Goal: Information Seeking & Learning: Find specific fact

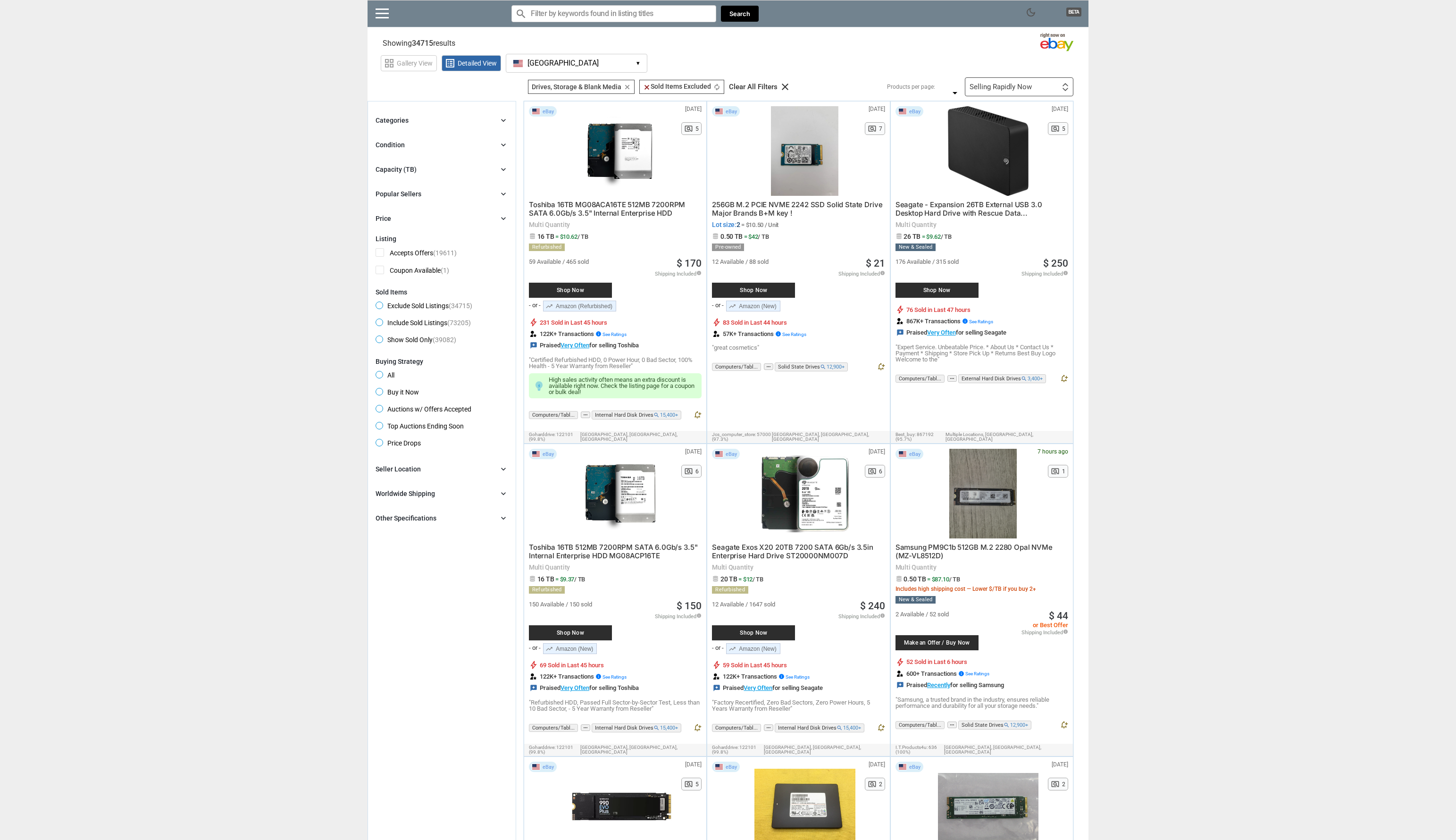
click at [598, 59] on button "[GEOGRAPHIC_DATA] [GEOGRAPHIC_DATA] ▾" at bounding box center [577, 63] width 142 height 19
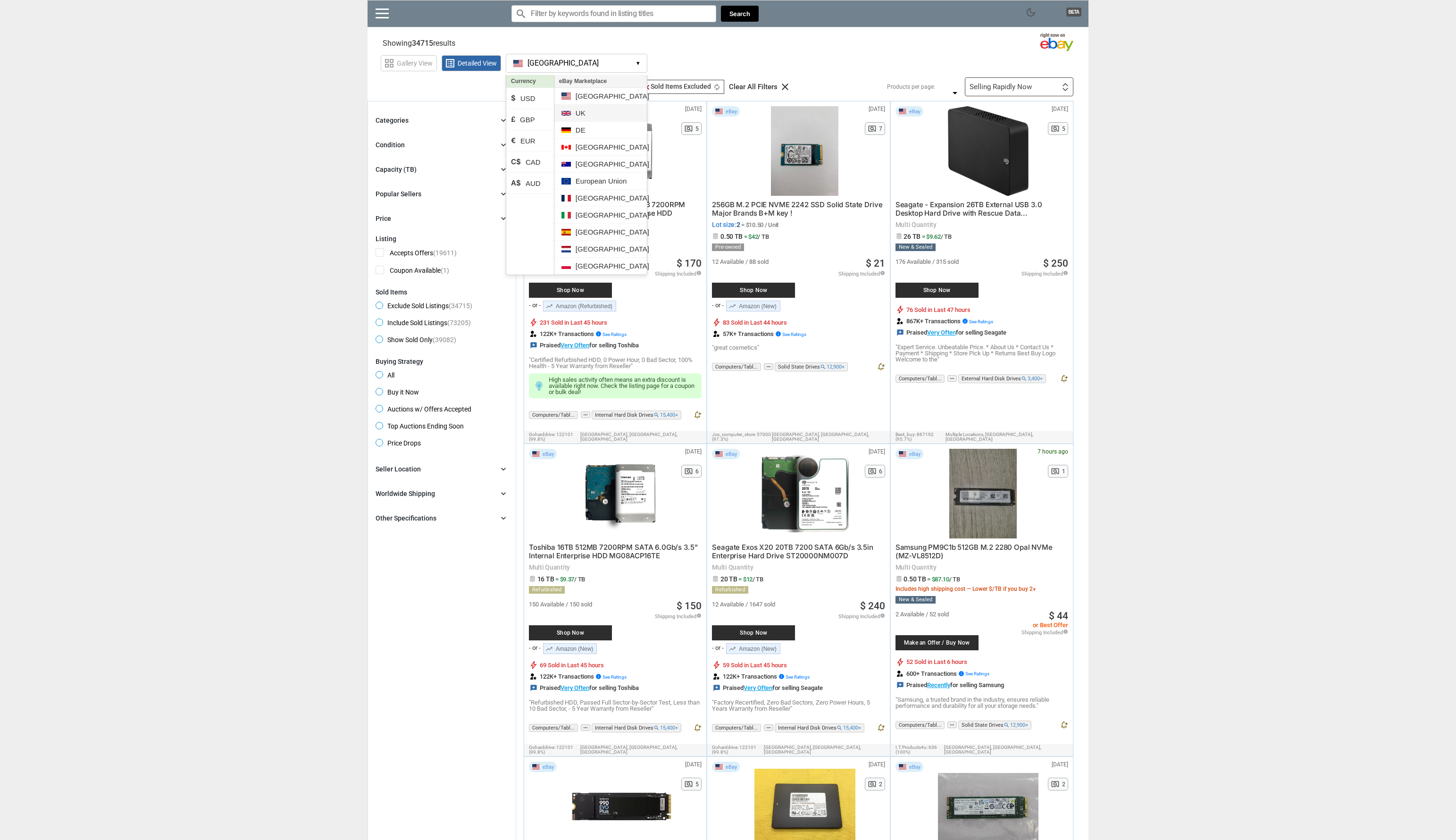
click at [591, 111] on li "UK" at bounding box center [601, 113] width 92 height 17
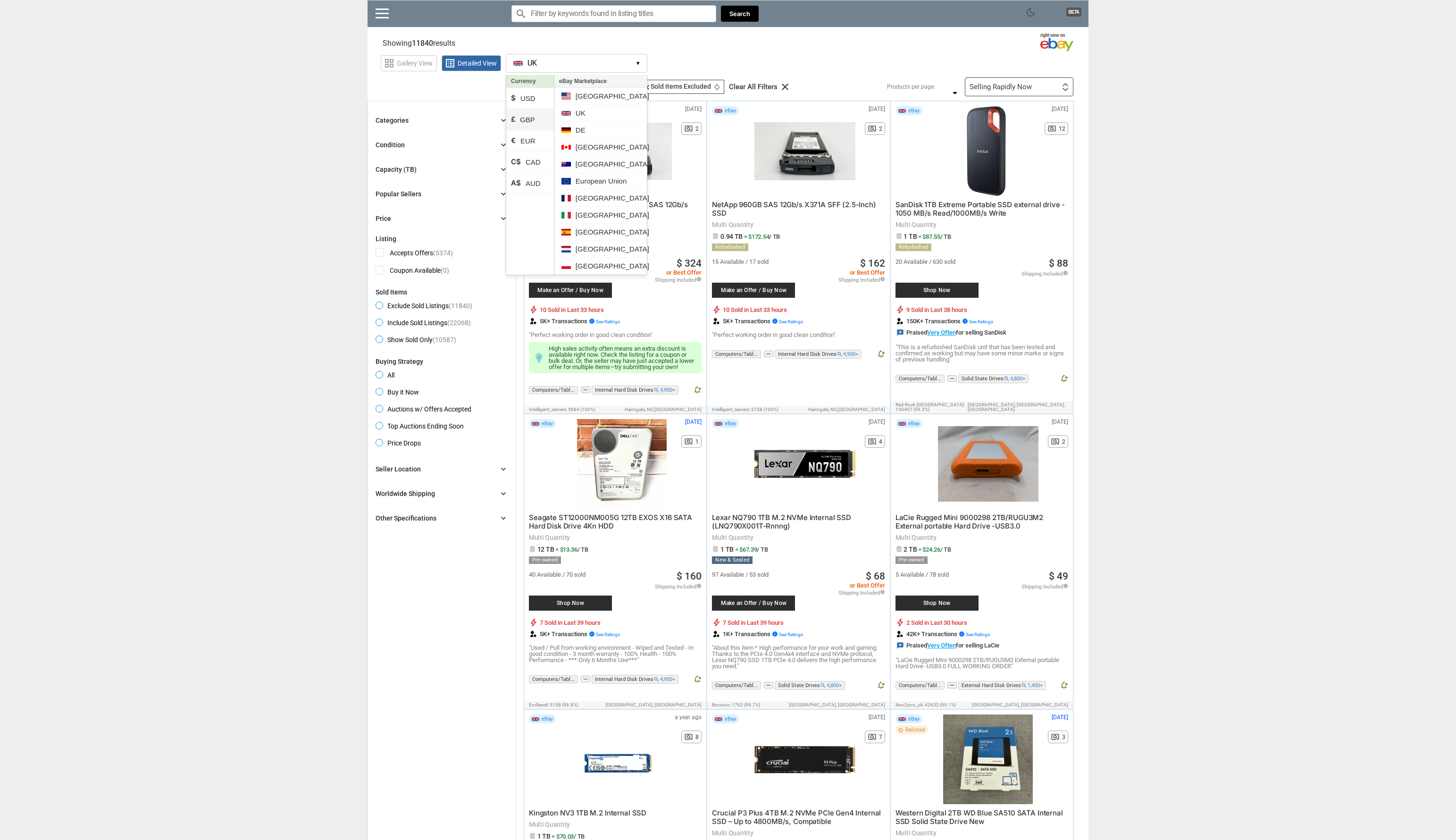
click at [529, 121] on li "£ GBP" at bounding box center [530, 120] width 47 height 22
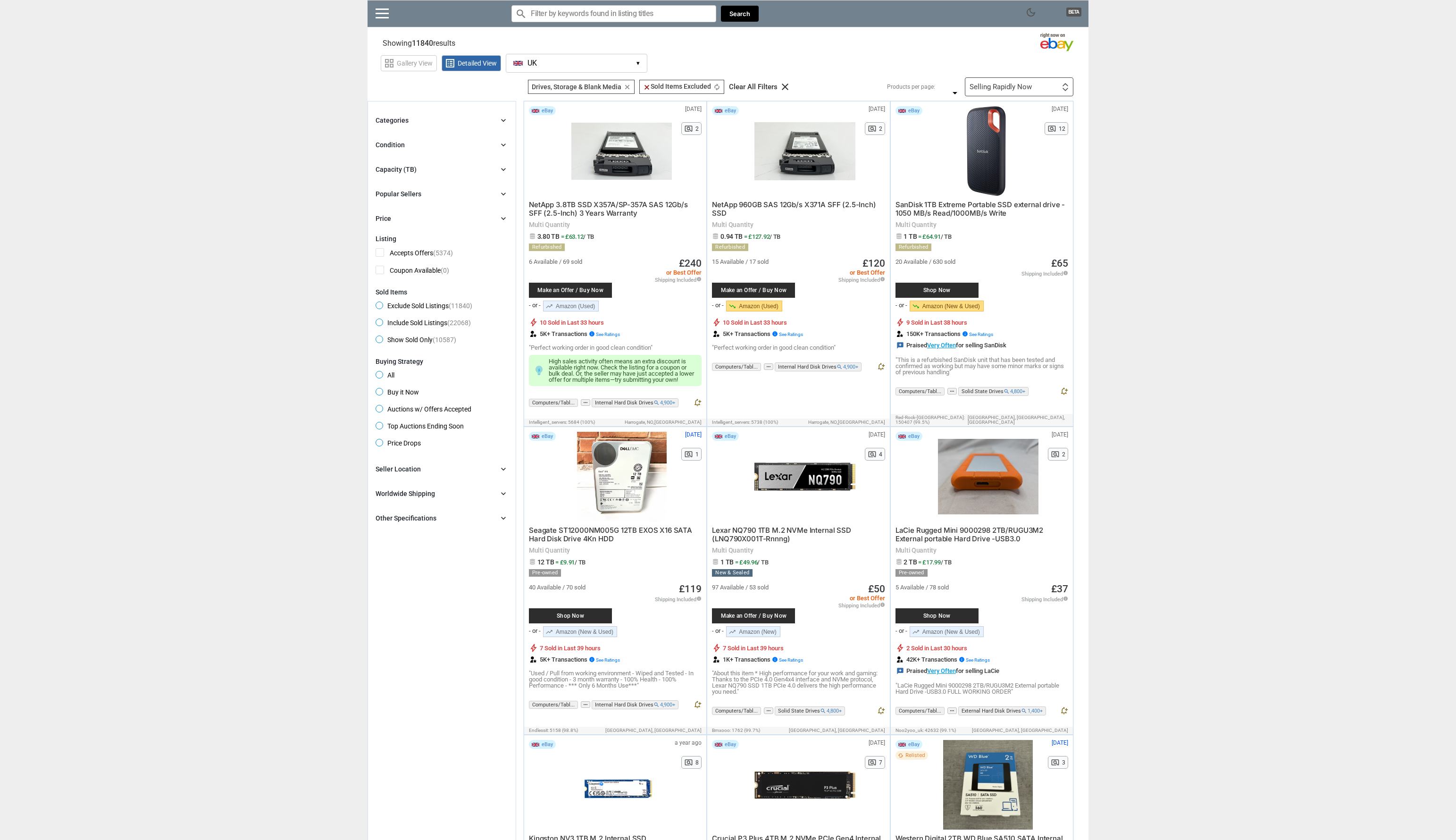
click at [557, 16] on input "Search for models" at bounding box center [614, 13] width 205 height 17
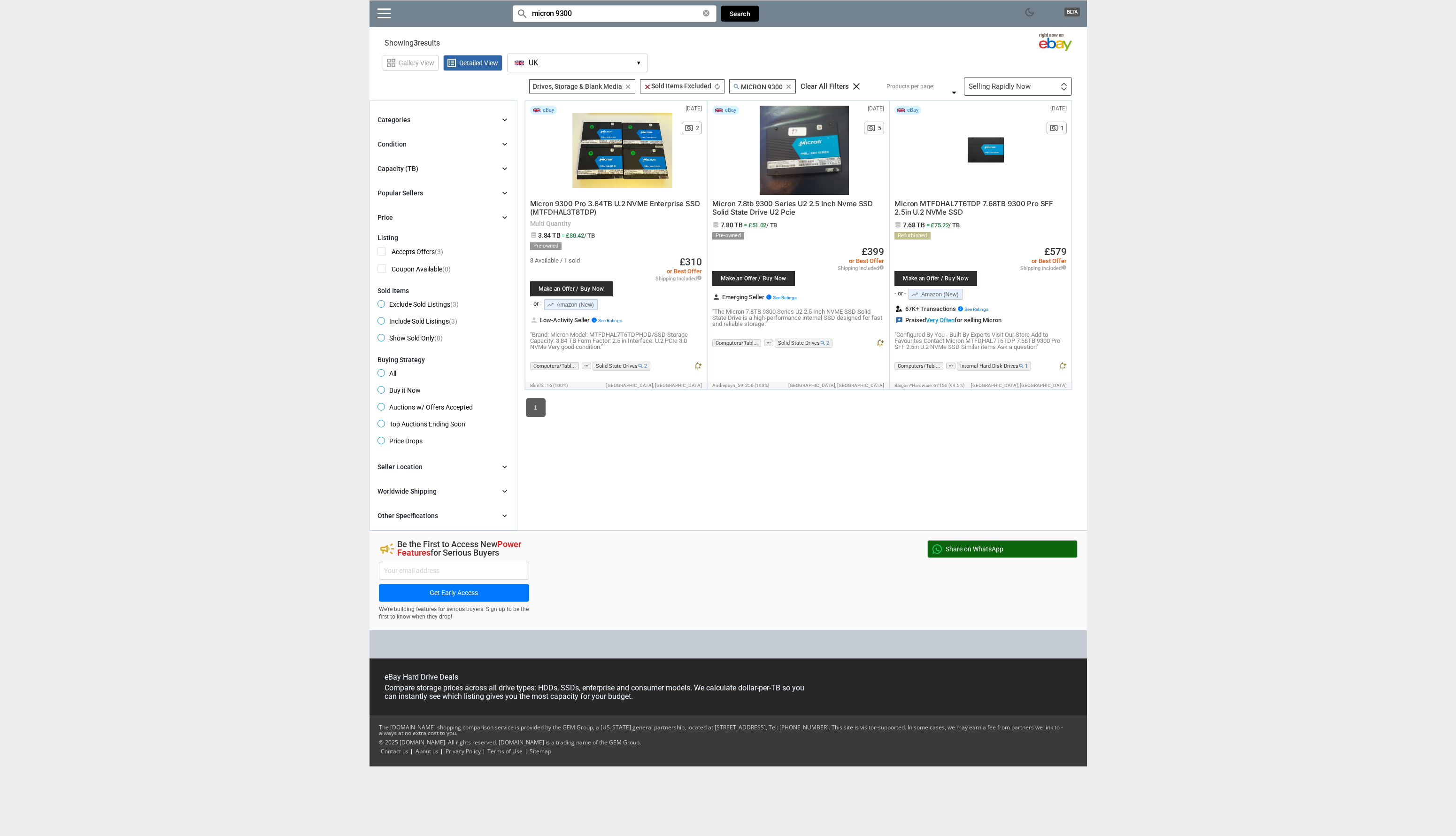
click at [1199, 280] on div "dark_mode BETA search Filter by keyword search micron 9300 clear Search search …" at bounding box center [728, 383] width 1456 height 767
click at [700, 86] on span "clear Sold Items Excluded" at bounding box center [677, 86] width 67 height 8
click at [646, 88] on icon "clear" at bounding box center [647, 87] width 8 height 8
click at [644, 88] on icon "clear" at bounding box center [647, 87] width 8 height 8
click at [654, 473] on div "Drives, Storage & Blank Media Drives, Storage & Blank Media clear clear Sold It…" at bounding box center [802, 315] width 569 height 430
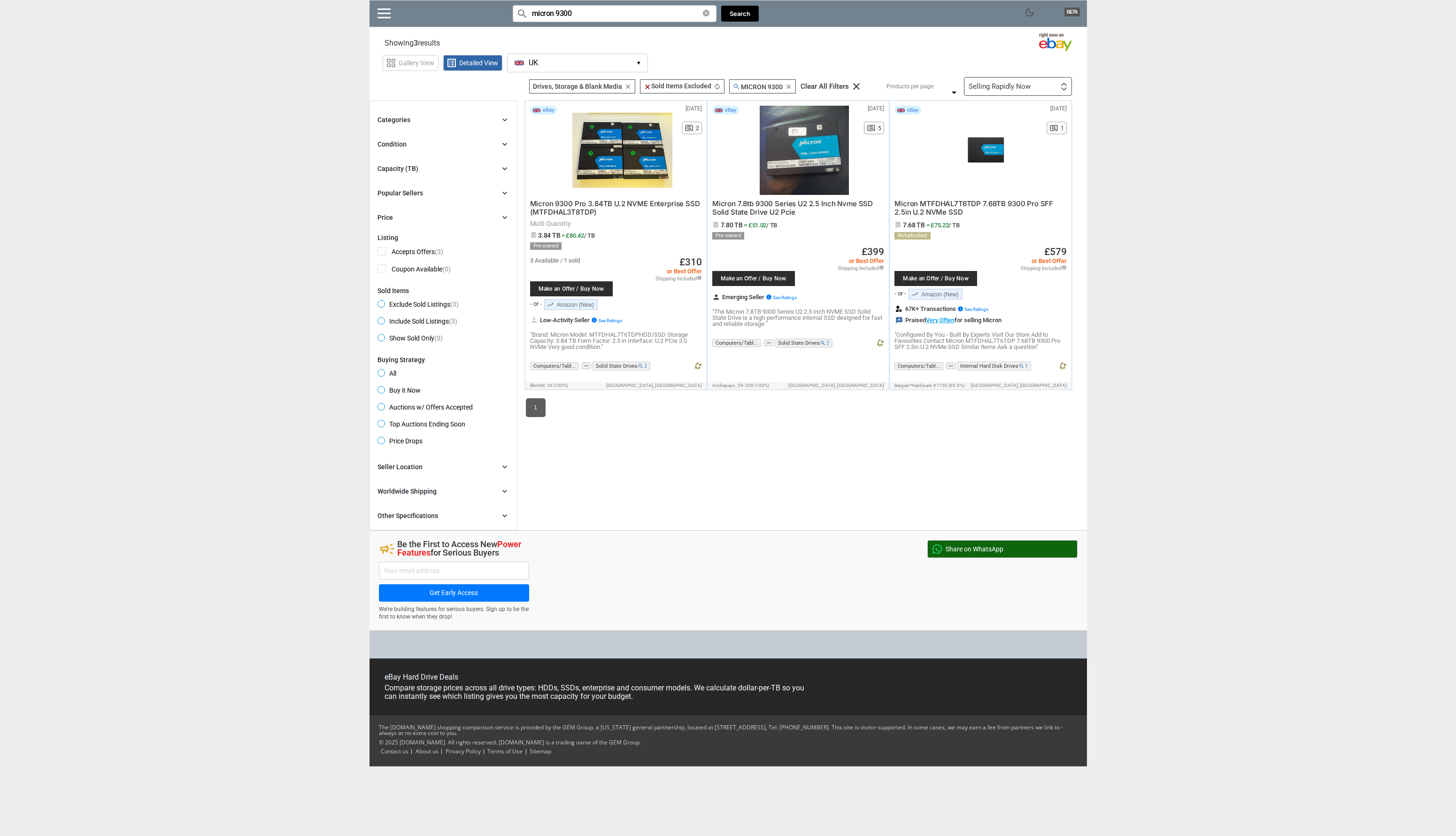
click at [563, 17] on input "micron 9300" at bounding box center [615, 13] width 204 height 17
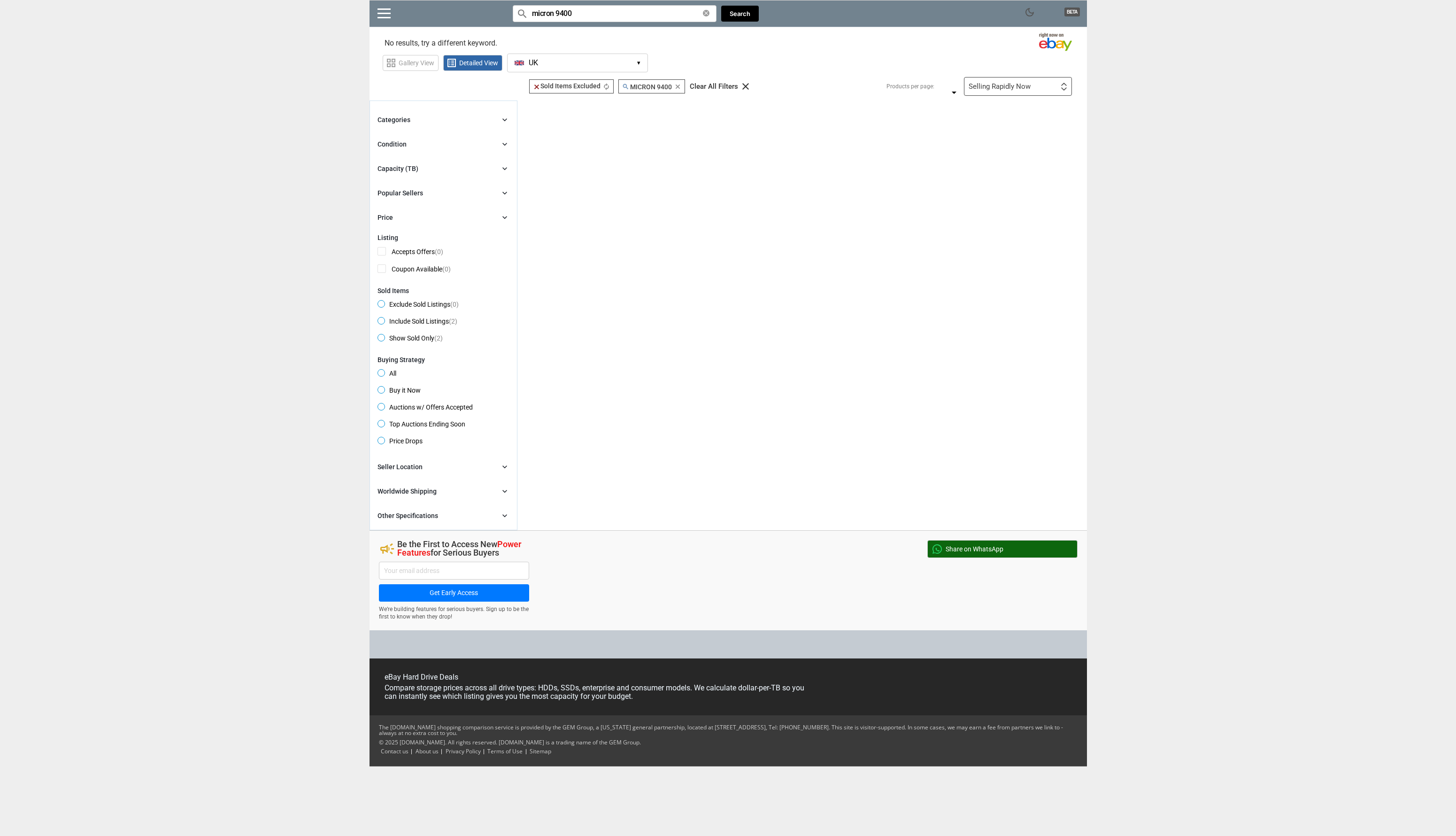
drag, startPoint x: 586, startPoint y: 12, endPoint x: 559, endPoint y: 18, distance: 27.7
click at [559, 18] on input "micron 9400" at bounding box center [615, 13] width 204 height 17
click at [566, 15] on input "micron 9400" at bounding box center [615, 13] width 204 height 17
type input "micron 9300"
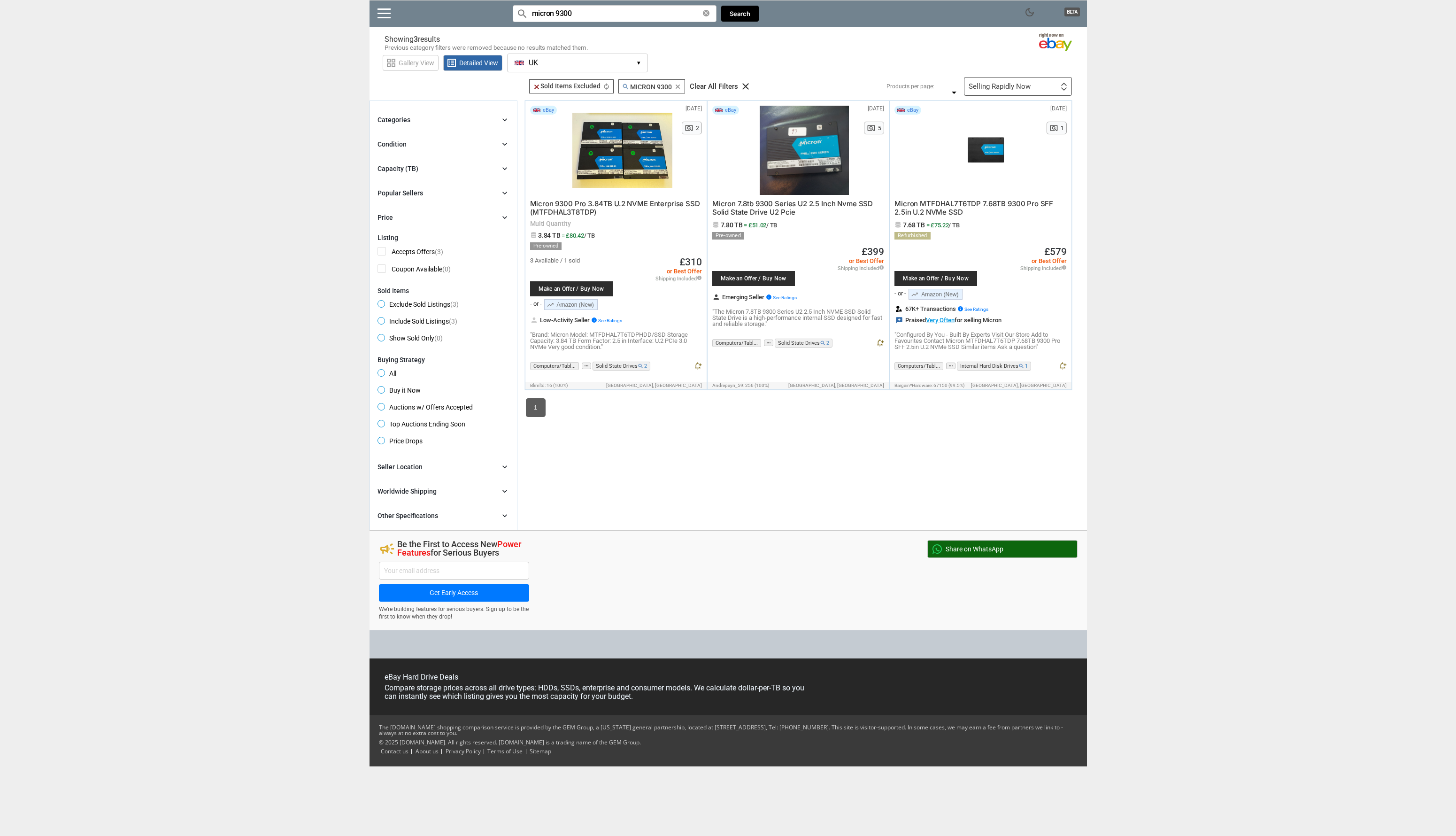
click at [653, 471] on div "clear Sold Items Excluded clear Sold Items Excluded autorenew search MICRON 930…" at bounding box center [802, 315] width 569 height 430
click at [622, 64] on button "[GEOGRAPHIC_DATA] [GEOGRAPHIC_DATA] ▾" at bounding box center [578, 63] width 141 height 19
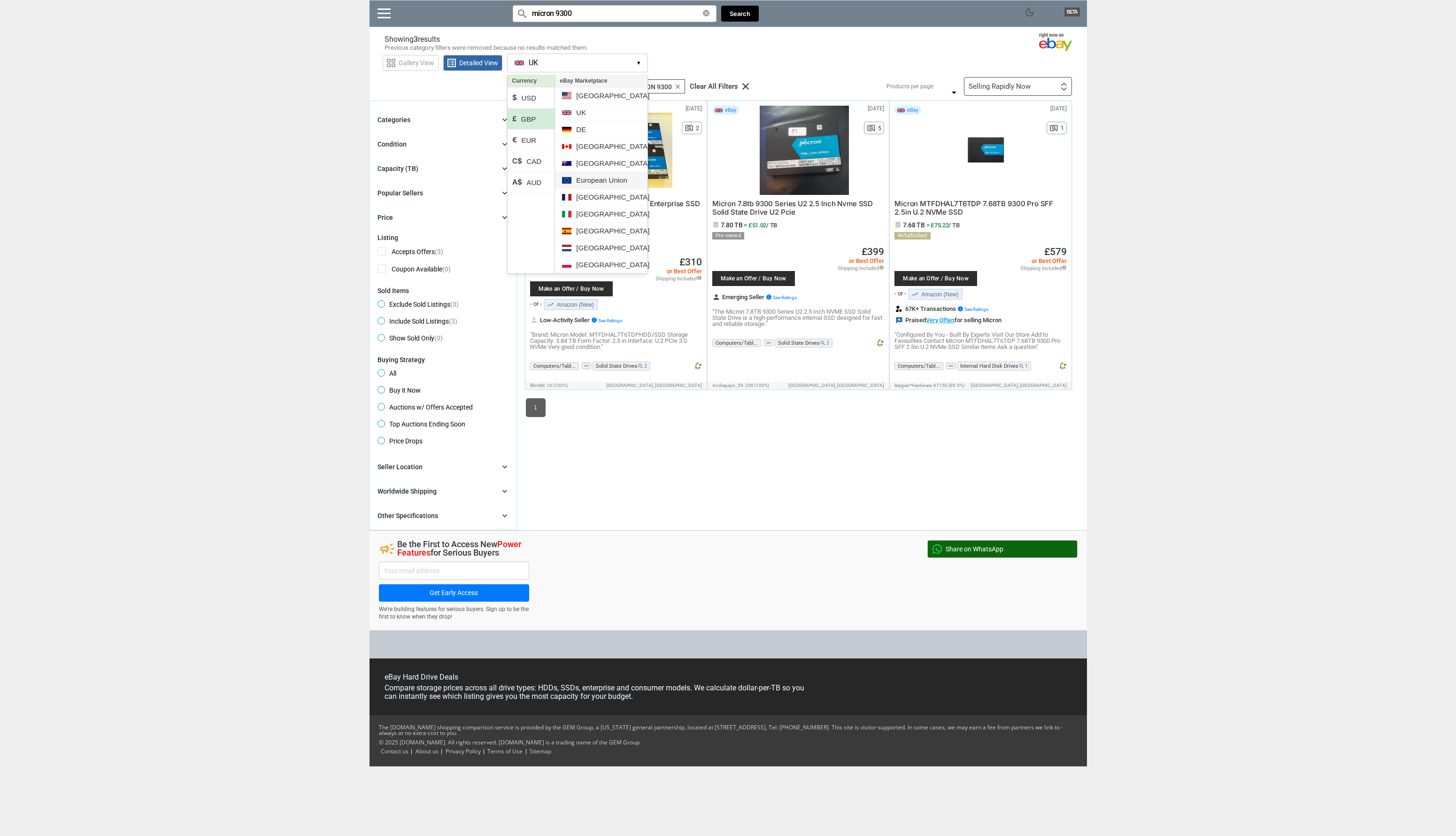
click at [605, 179] on li "European Union" at bounding box center [601, 180] width 92 height 17
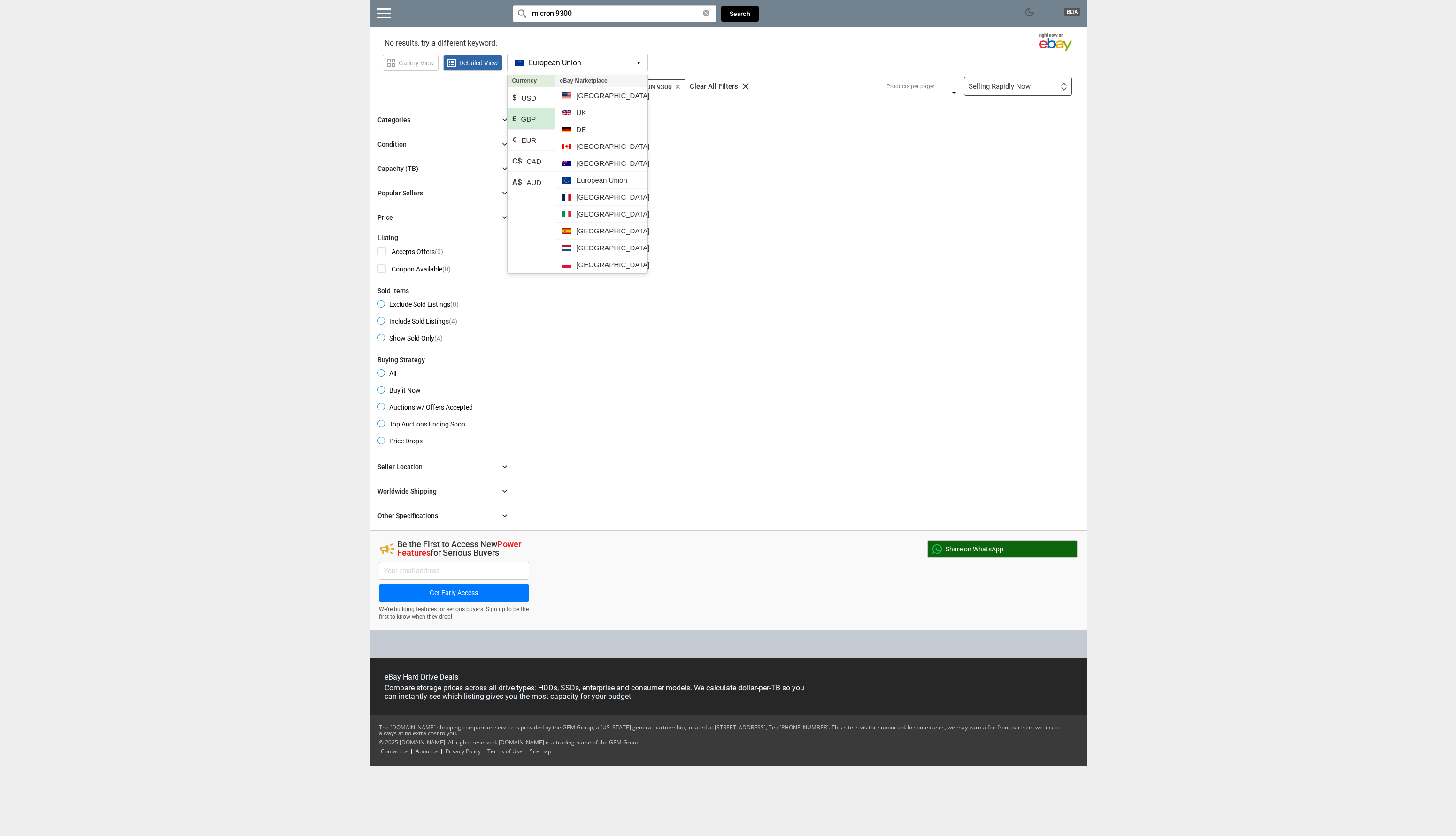
click at [712, 384] on div "clear Sold Items Excluded clear Sold Items Excluded autorenew search MICRON 930…" at bounding box center [802, 315] width 569 height 430
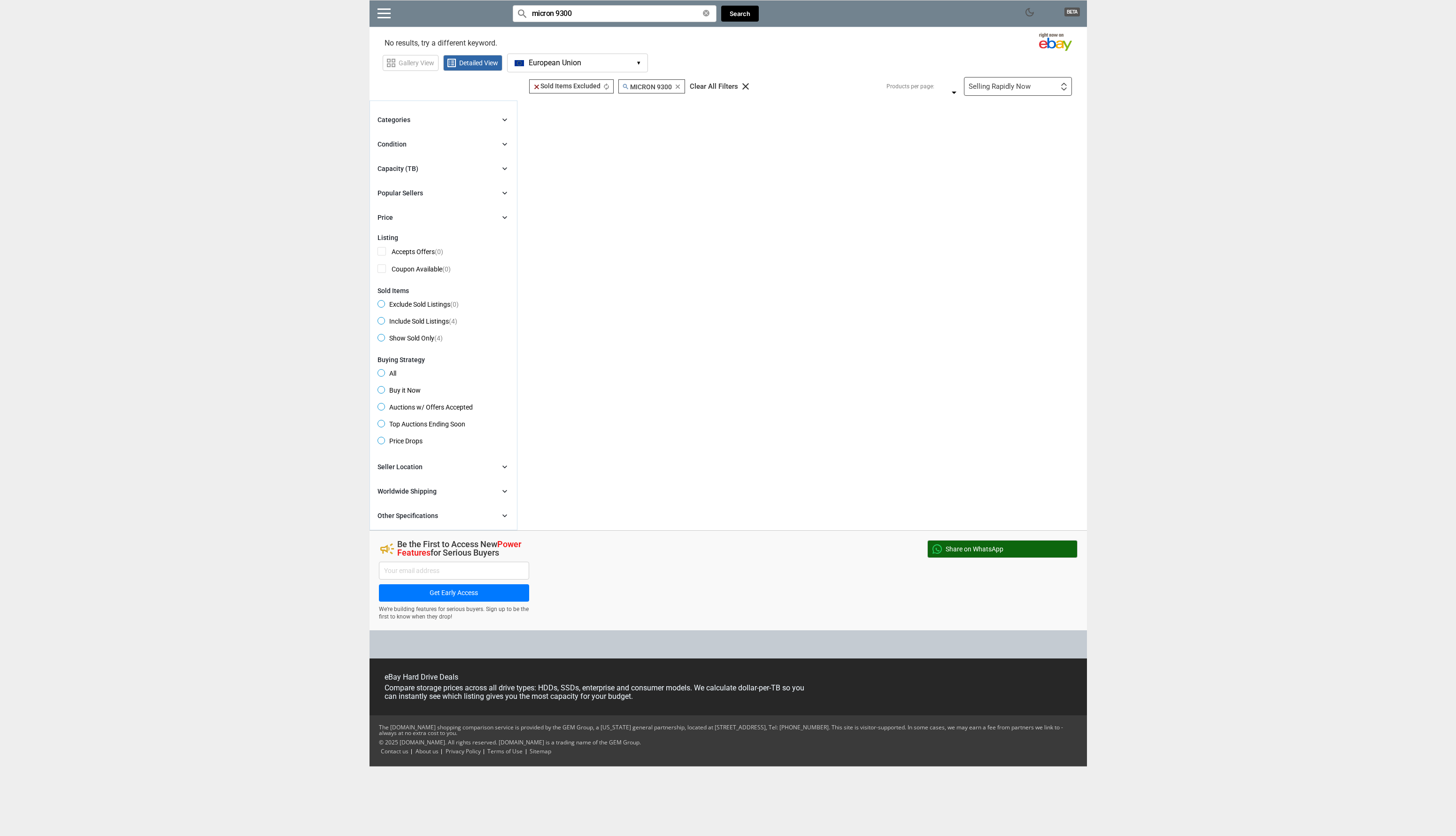
click at [630, 61] on button "European Union EU ▾" at bounding box center [578, 63] width 141 height 19
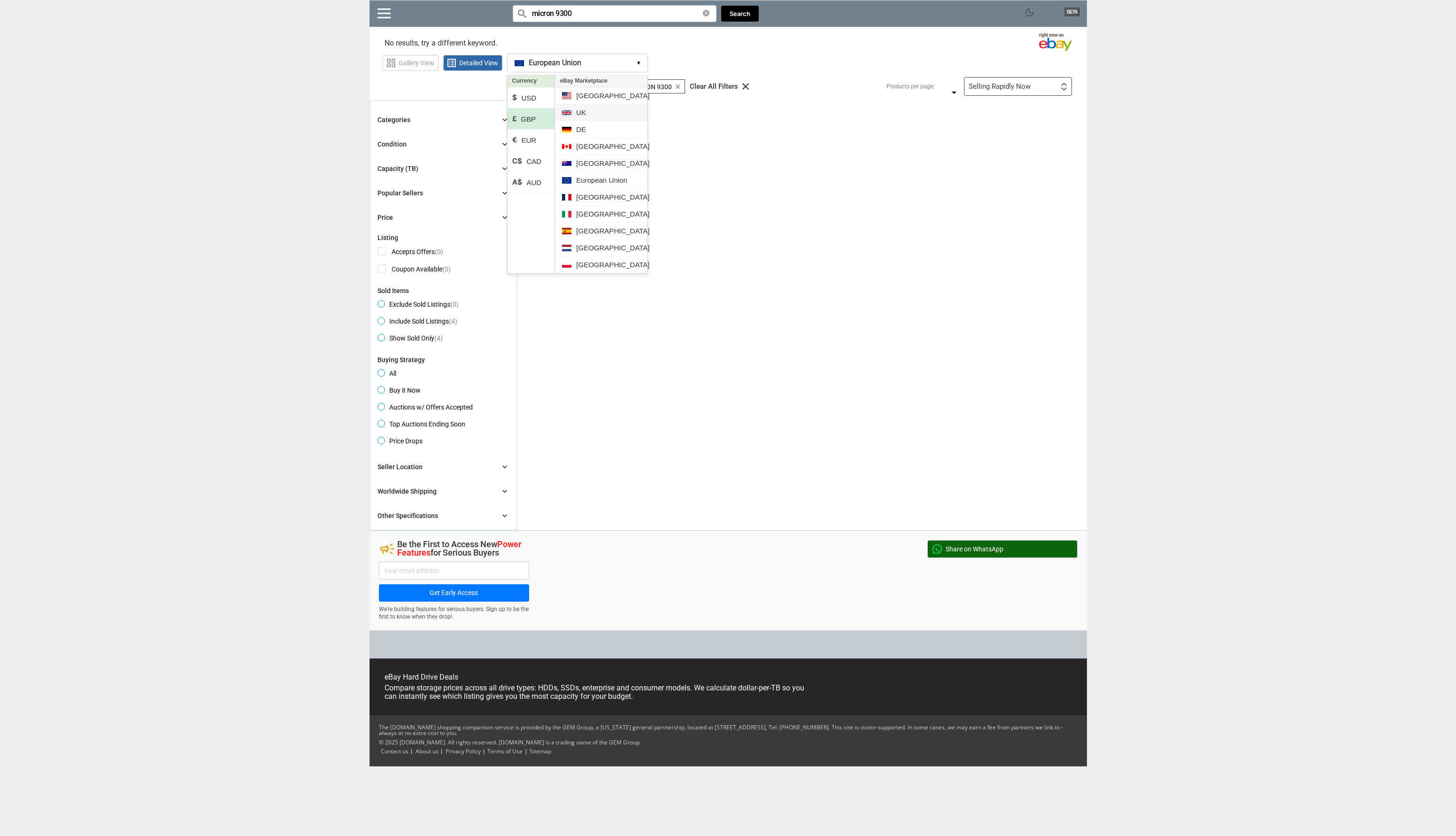
click at [602, 112] on li "UK" at bounding box center [601, 113] width 92 height 17
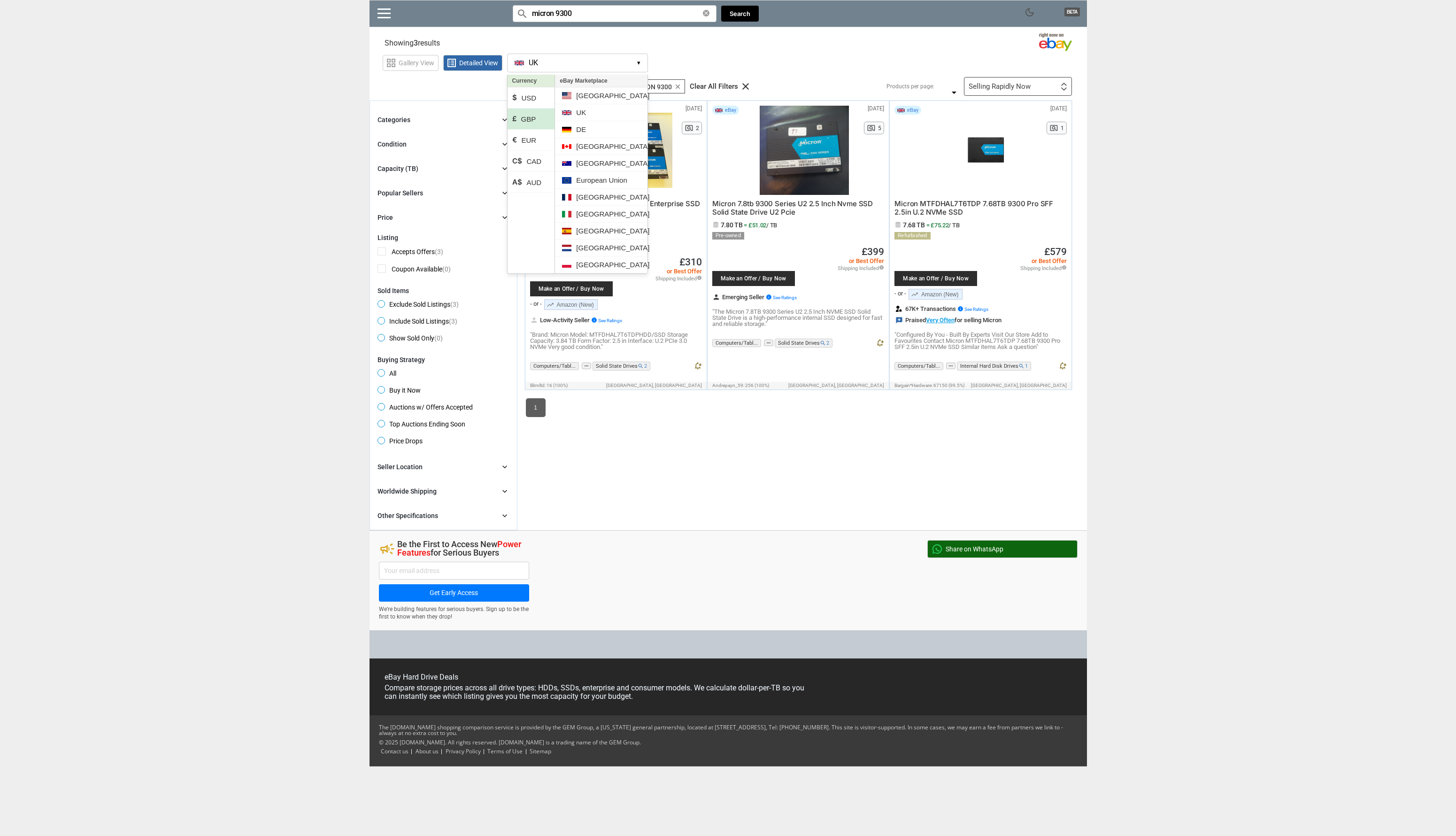
click at [316, 232] on div "dark_mode BETA search Filter by keyword search micron 9300 clear Search search …" at bounding box center [728, 383] width 1456 height 767
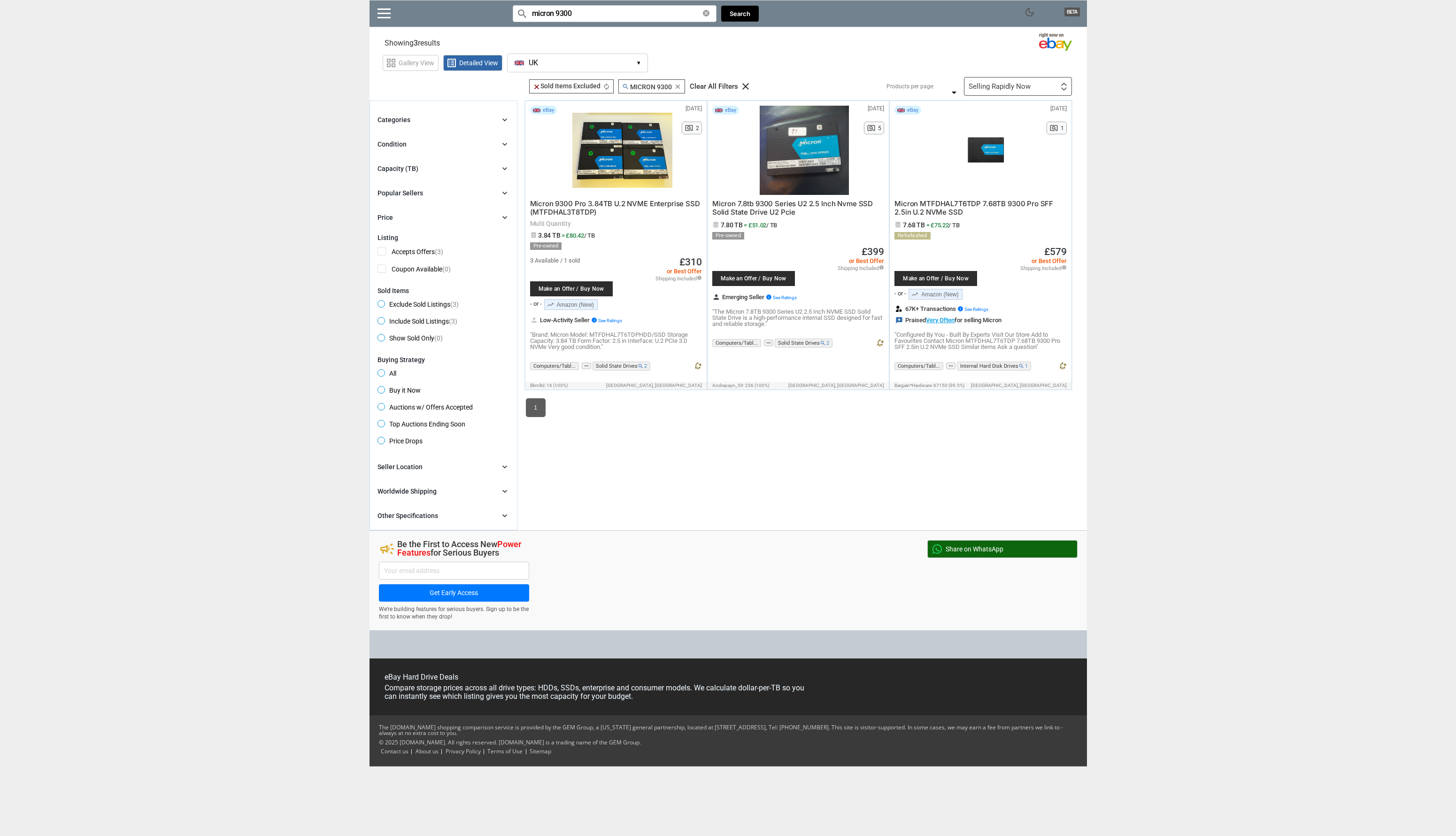
click at [412, 464] on div "Seller Location" at bounding box center [400, 466] width 45 height 9
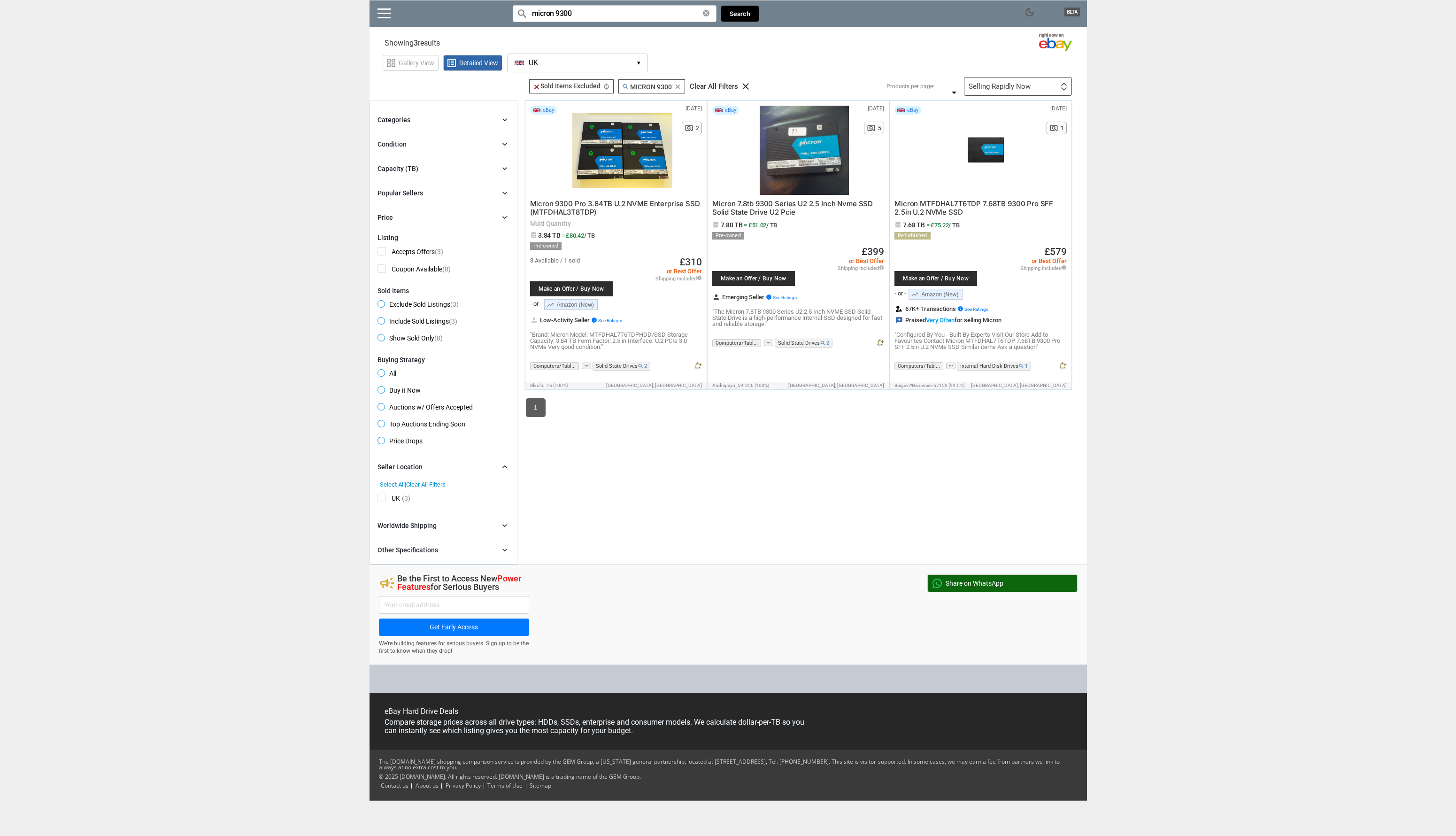
click at [406, 525] on div "Worldwide Shipping" at bounding box center [407, 525] width 59 height 9
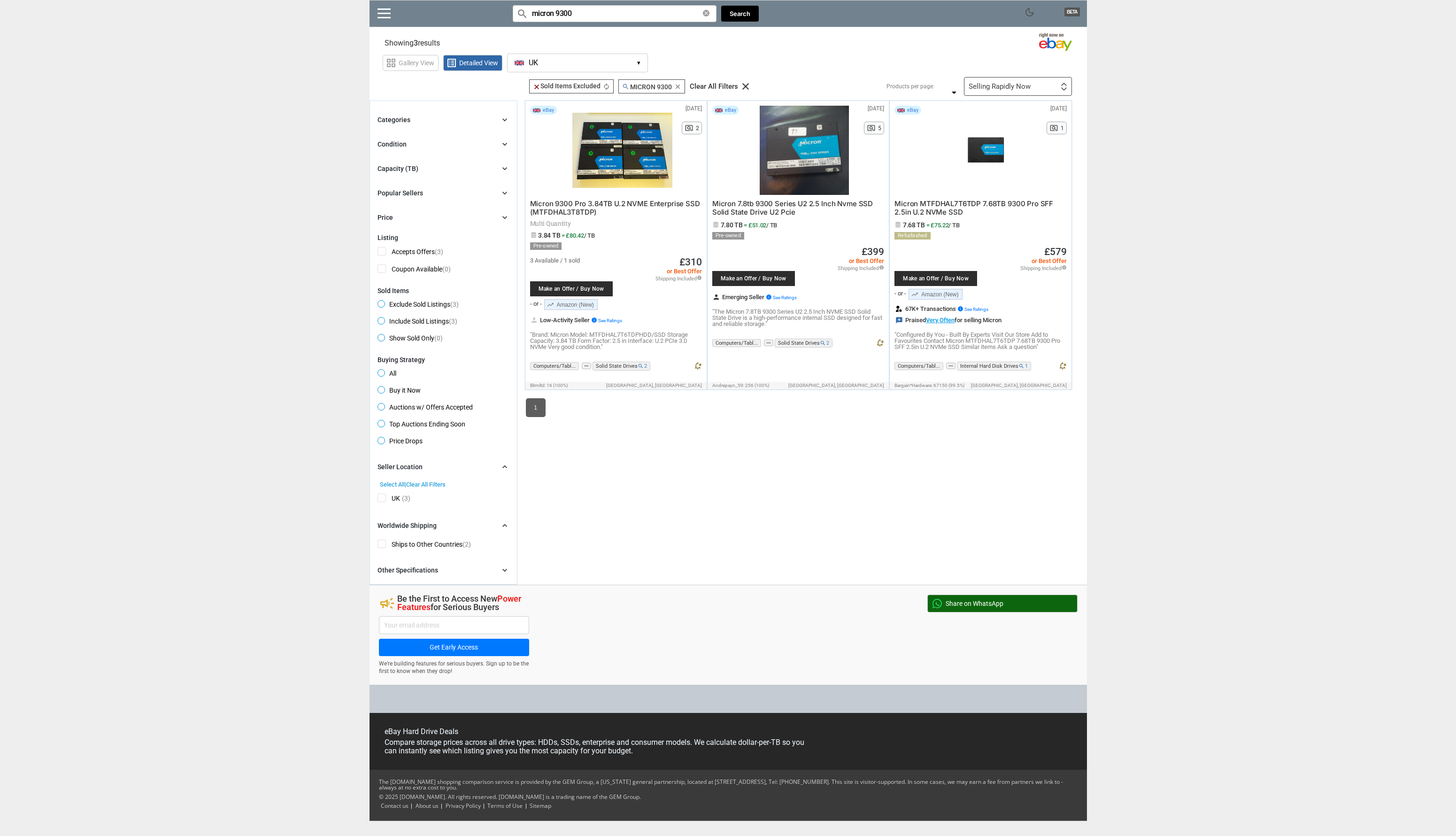
click at [596, 64] on button "[GEOGRAPHIC_DATA] [GEOGRAPHIC_DATA] ▾" at bounding box center [578, 63] width 141 height 19
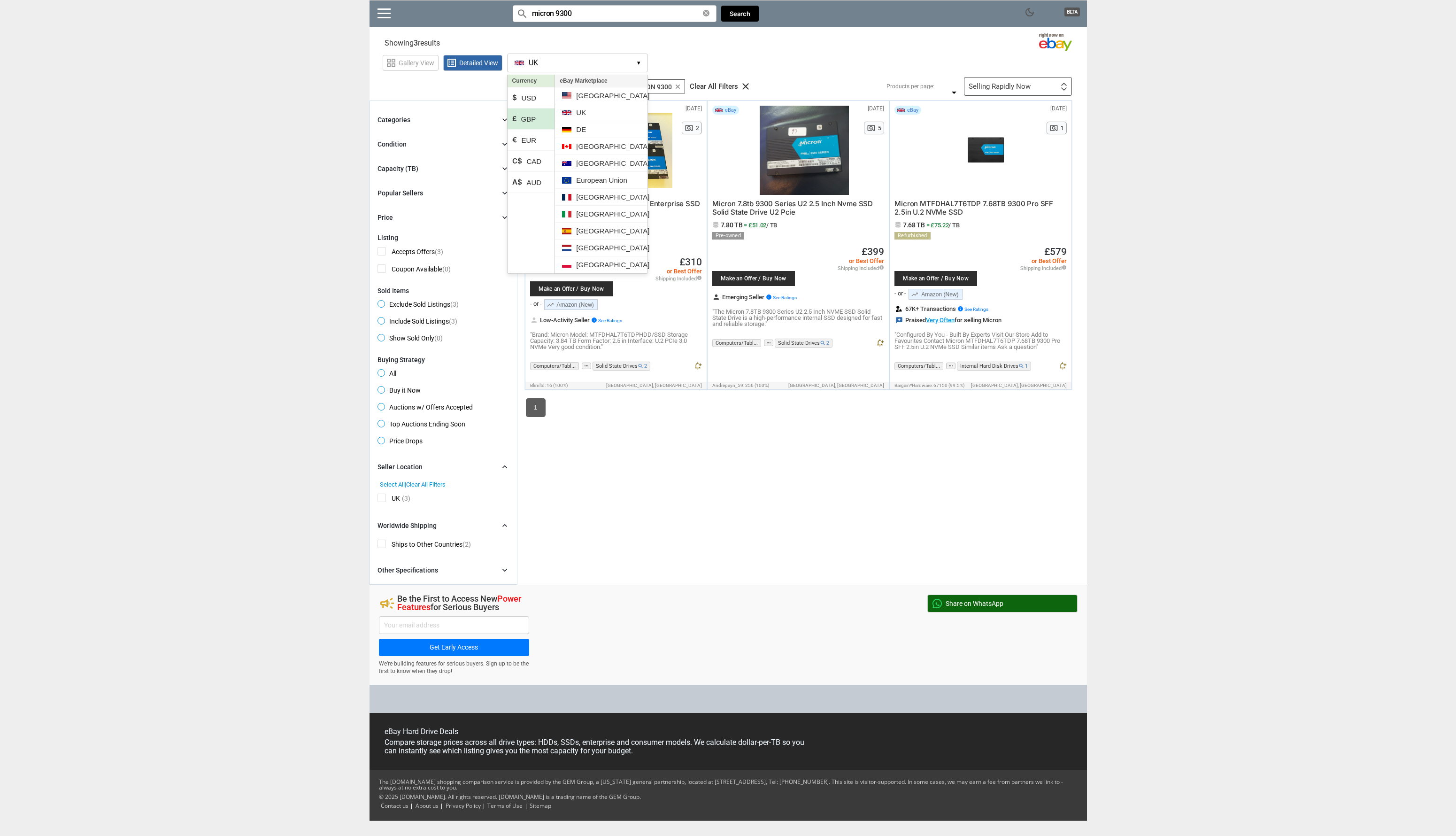
click at [537, 247] on div "Currency $ USD £ GBP € EUR C$ CAD A$ AUD" at bounding box center [531, 174] width 48 height 199
click at [651, 40] on section "Showing 3 results Loading Results .. (0.00%)" at bounding box center [728, 41] width 717 height 18
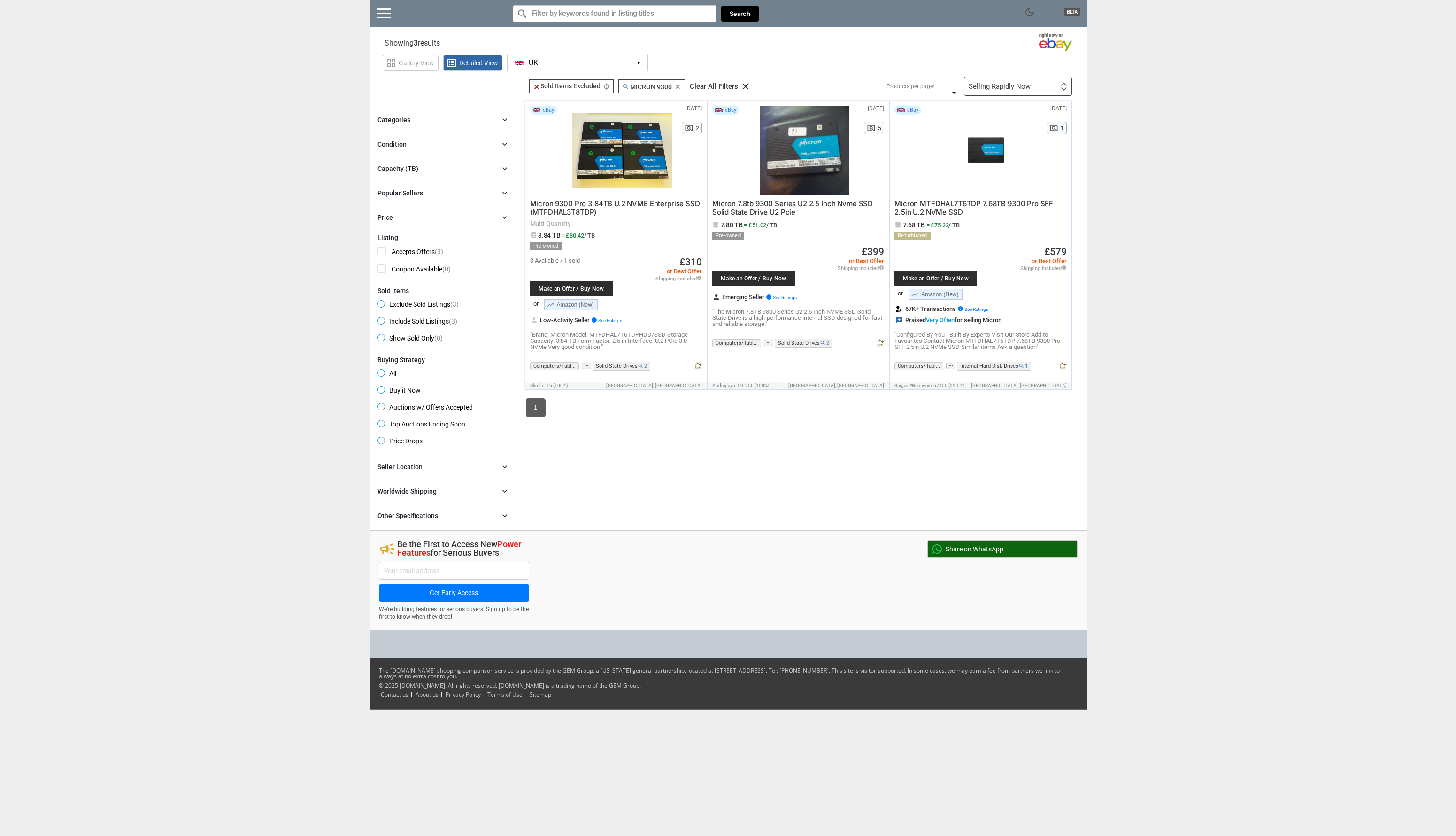
click at [588, 65] on button "[GEOGRAPHIC_DATA] [GEOGRAPHIC_DATA] ▾" at bounding box center [578, 63] width 141 height 19
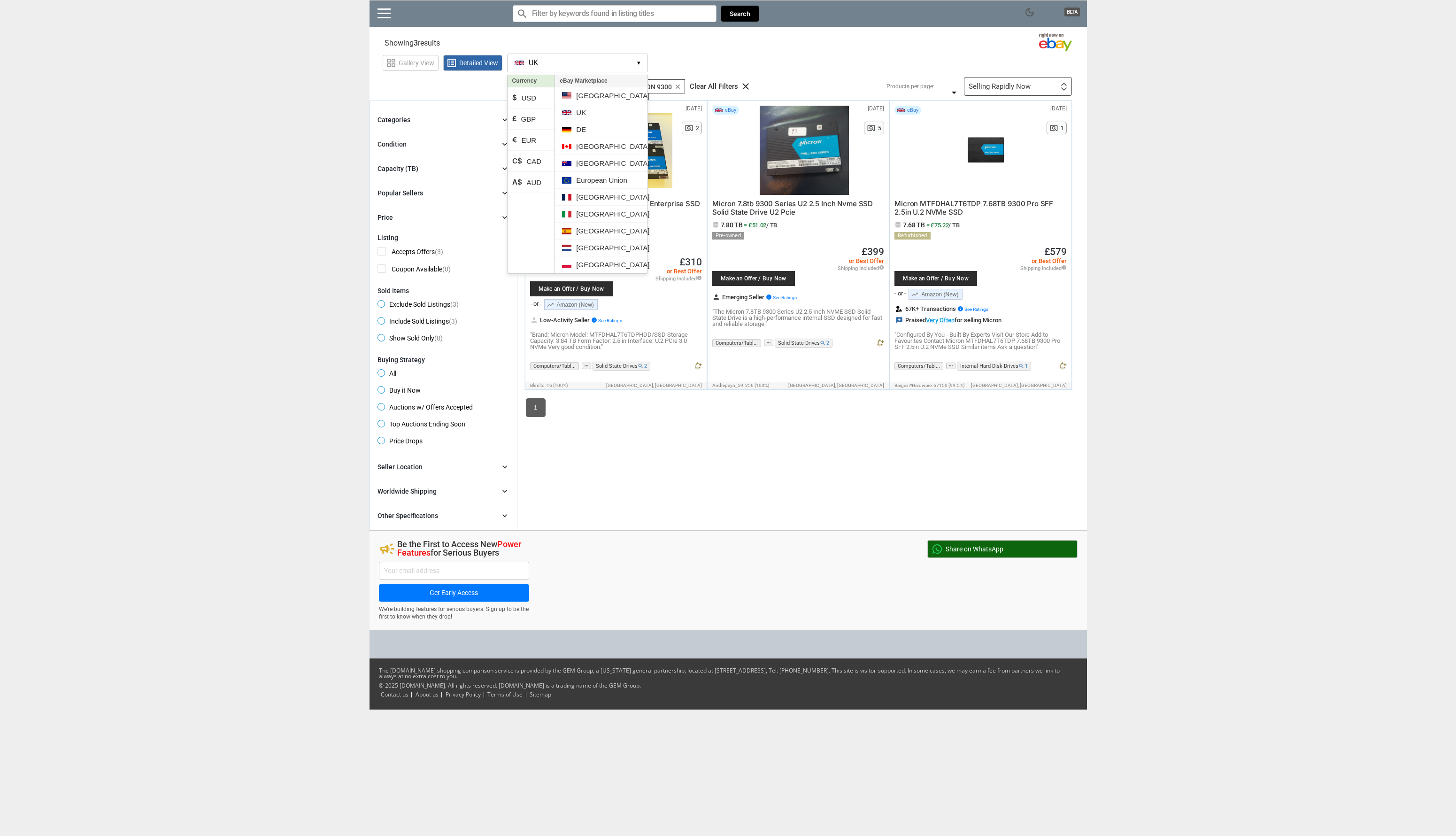
click at [593, 77] on li "eBay Marketplace" at bounding box center [601, 81] width 92 height 13
click at [597, 179] on li "European Union" at bounding box center [601, 180] width 92 height 17
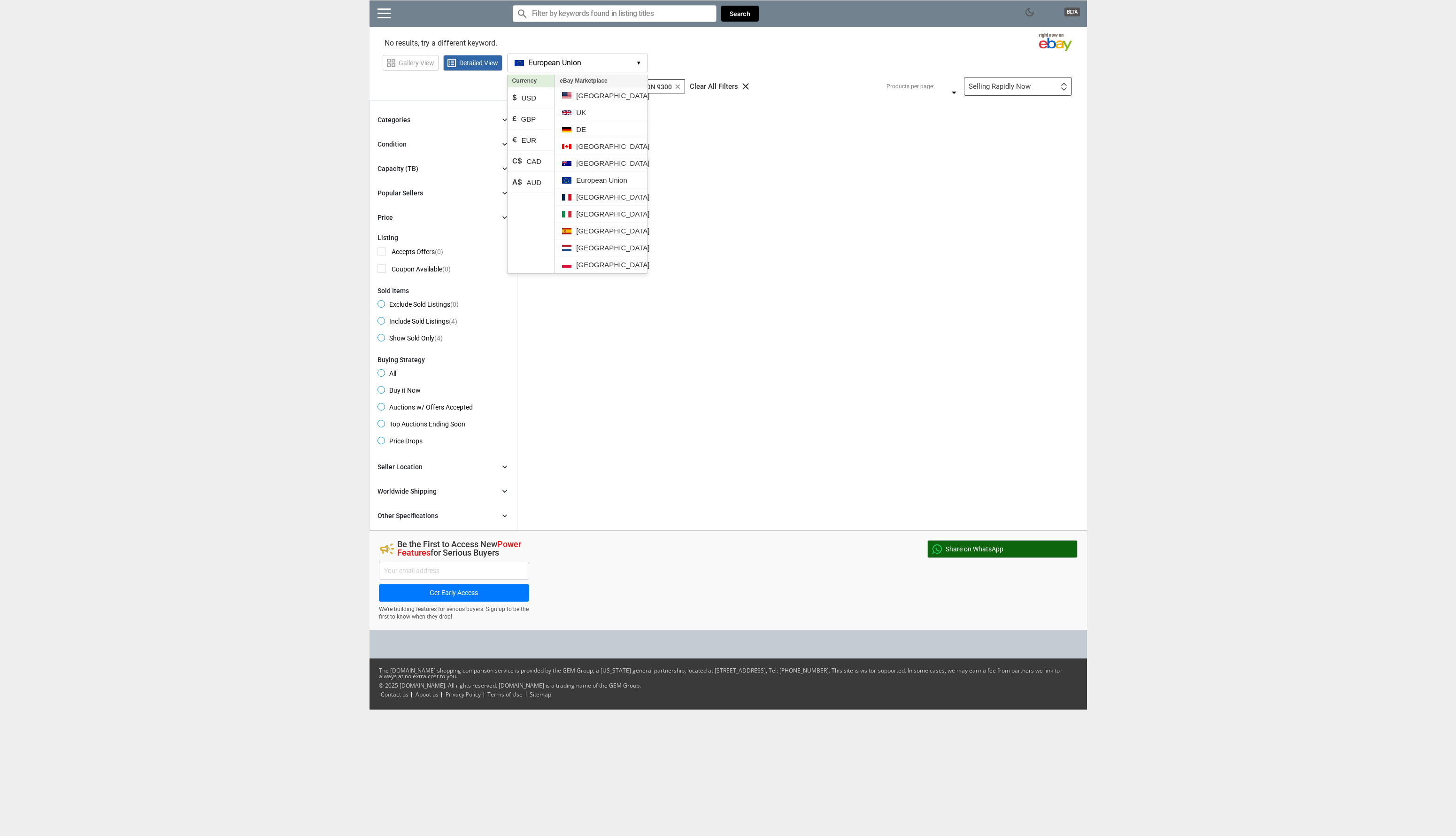
click at [678, 54] on div "grid_view Gallery View list_alt Detailed View European Union EU ▾ Currency $ US…" at bounding box center [734, 62] width 704 height 21
click at [609, 65] on button "European Union EU ▾" at bounding box center [578, 63] width 141 height 19
click at [736, 256] on div "clear Sold Items Excluded clear Sold Items Excluded autorenew search MICRON 930…" at bounding box center [802, 315] width 569 height 430
click at [602, 60] on button "European Union EU ▾" at bounding box center [578, 63] width 141 height 19
click at [581, 111] on li "UK" at bounding box center [601, 113] width 92 height 17
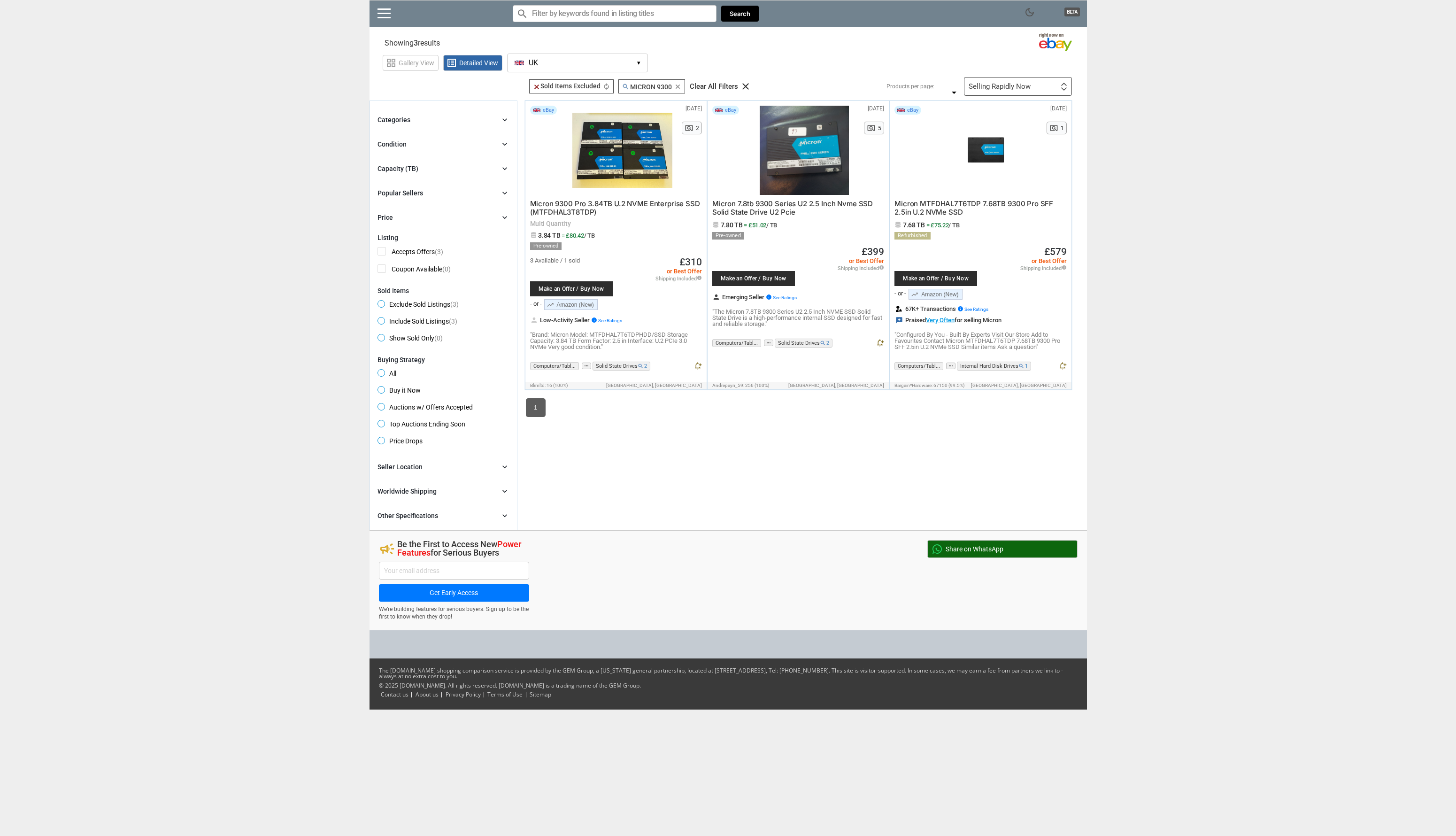
click at [589, 18] on input "Search for models" at bounding box center [615, 13] width 204 height 17
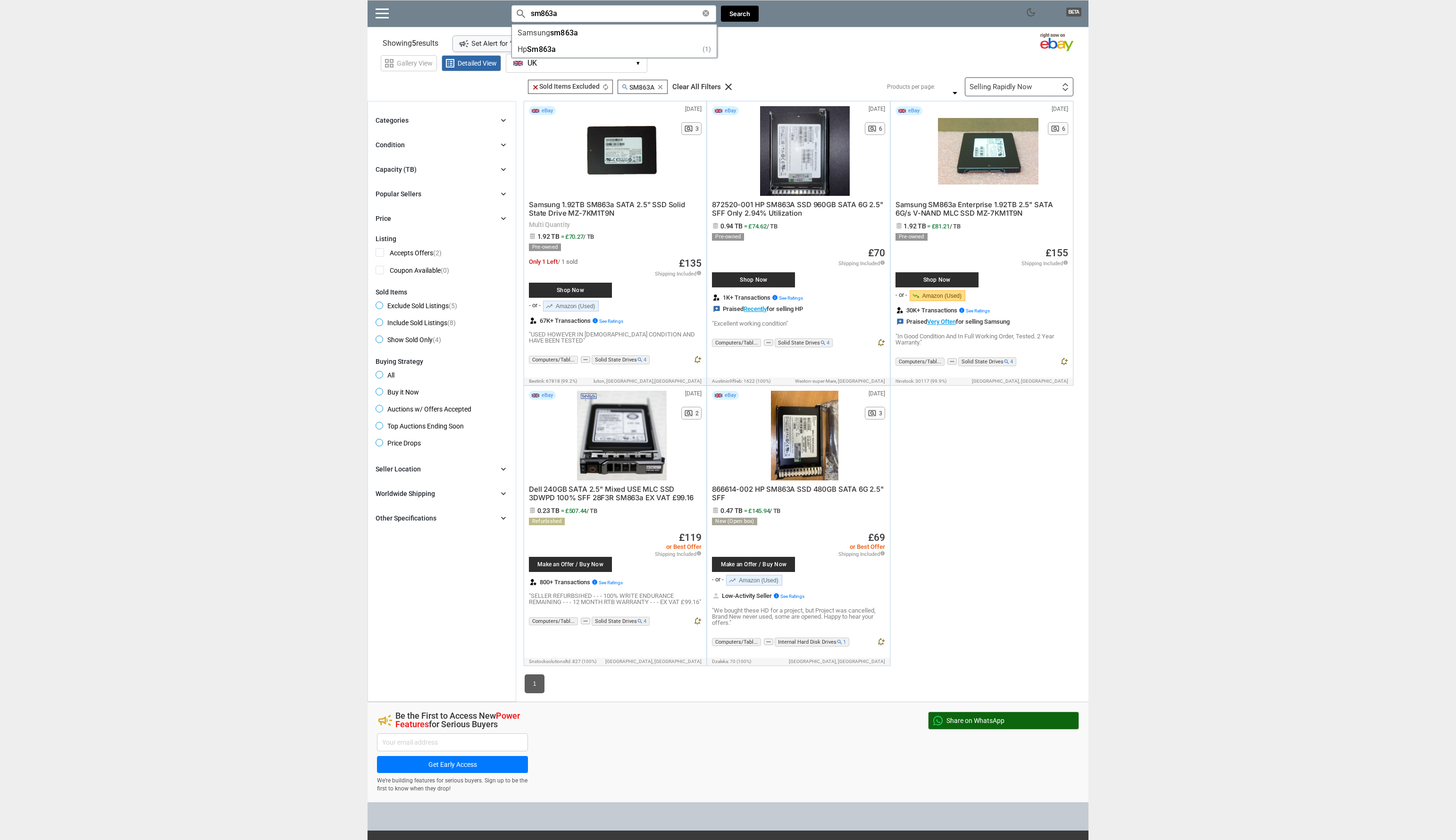
drag, startPoint x: 581, startPoint y: 18, endPoint x: 523, endPoint y: 10, distance: 58.5
click at [523, 10] on div "search sm863a clear Samsung sm863a Hp Sm863a (1)" at bounding box center [614, 13] width 205 height 17
click at [561, 30] on span "7" at bounding box center [558, 33] width 4 height 9
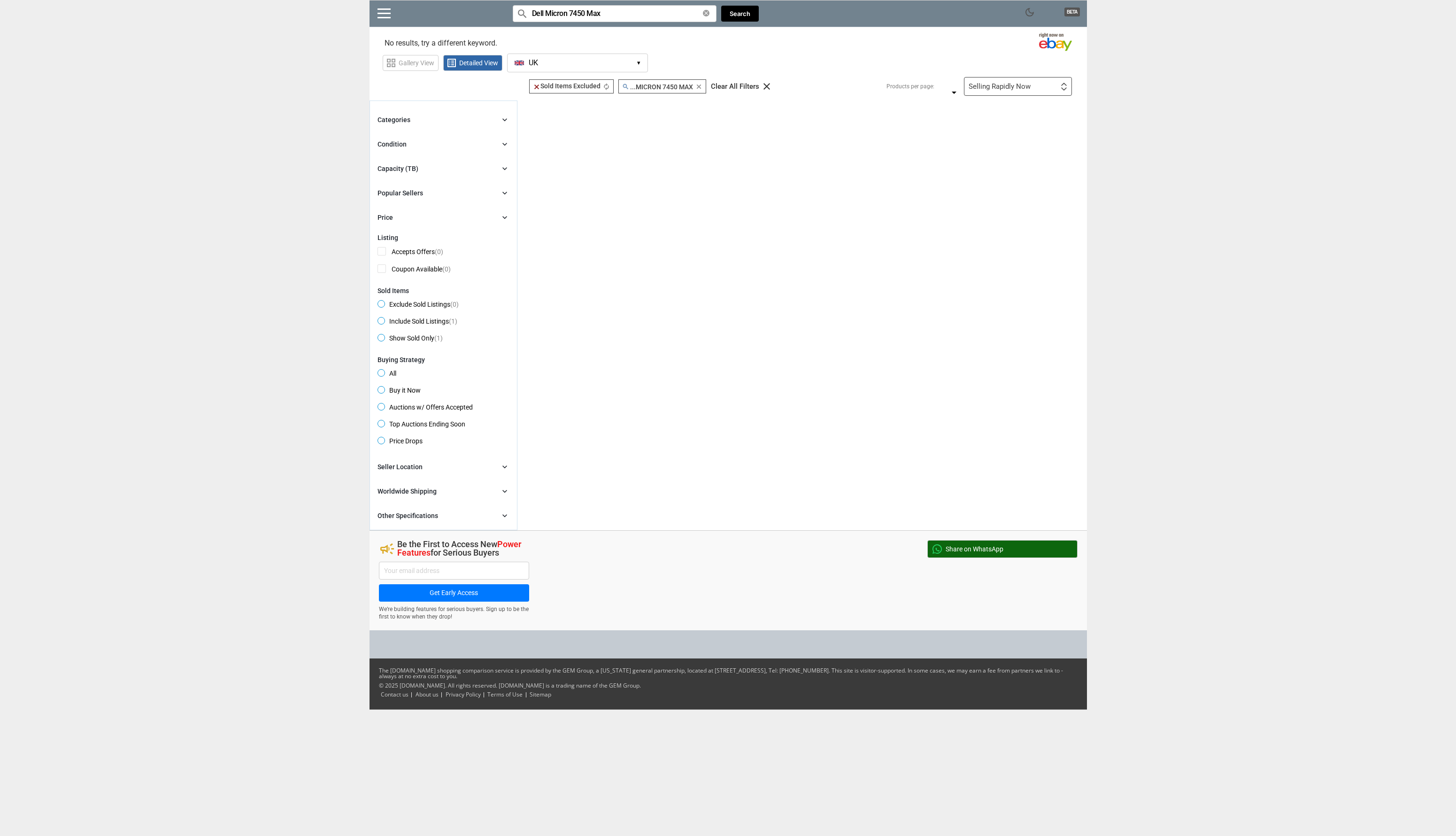
click at [611, 16] on input "Dell Micron 7450 Max" at bounding box center [615, 13] width 204 height 17
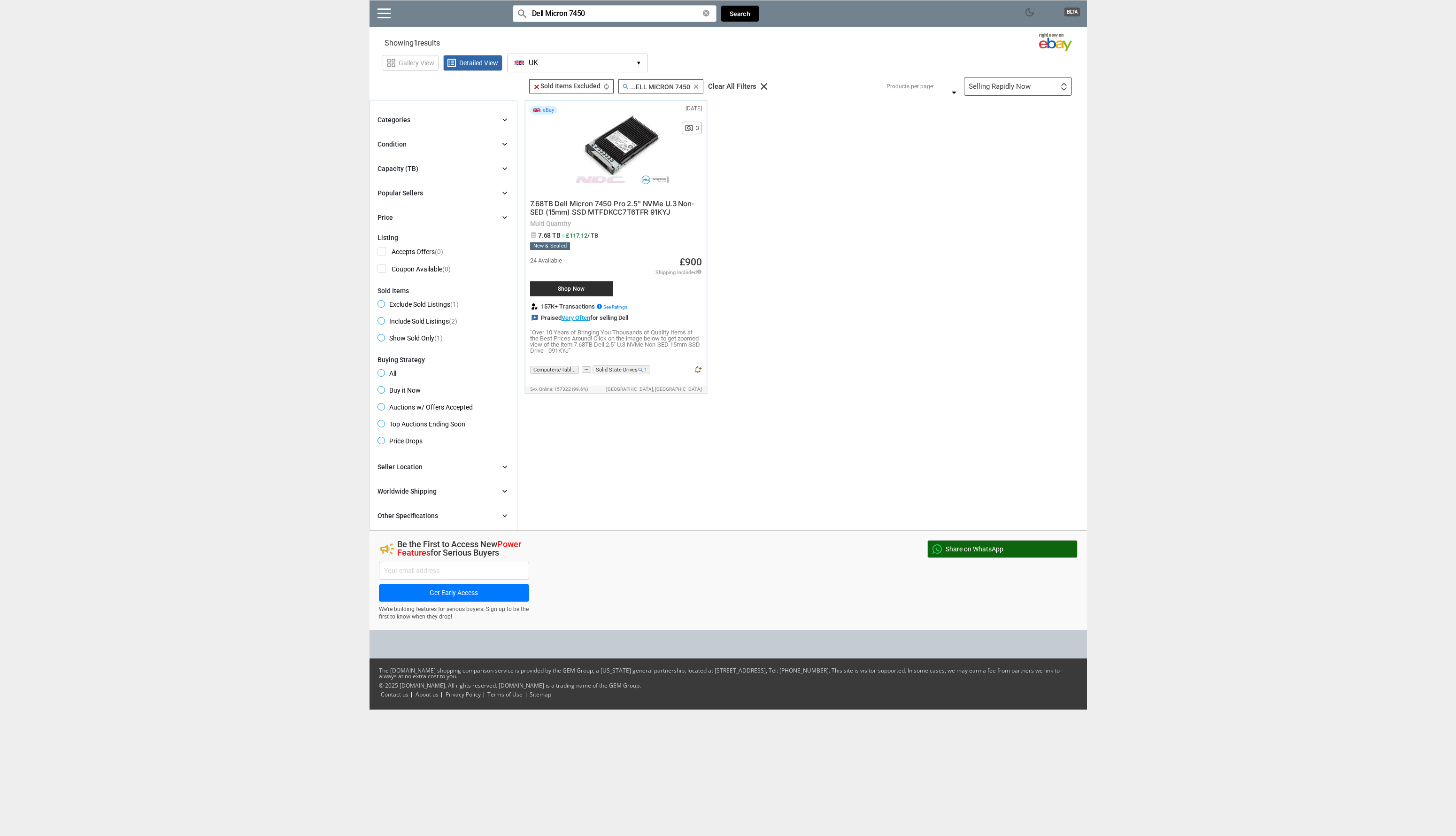
type input "Dell Micron 7450"
click at [794, 286] on section "eBay 7 months ago N/A pageview 3 7.68TB Dell Micron 7450 Pro 2.5" NVMe U.3 Non-…" at bounding box center [802, 247] width 569 height 293
